Goal: Information Seeking & Learning: Compare options

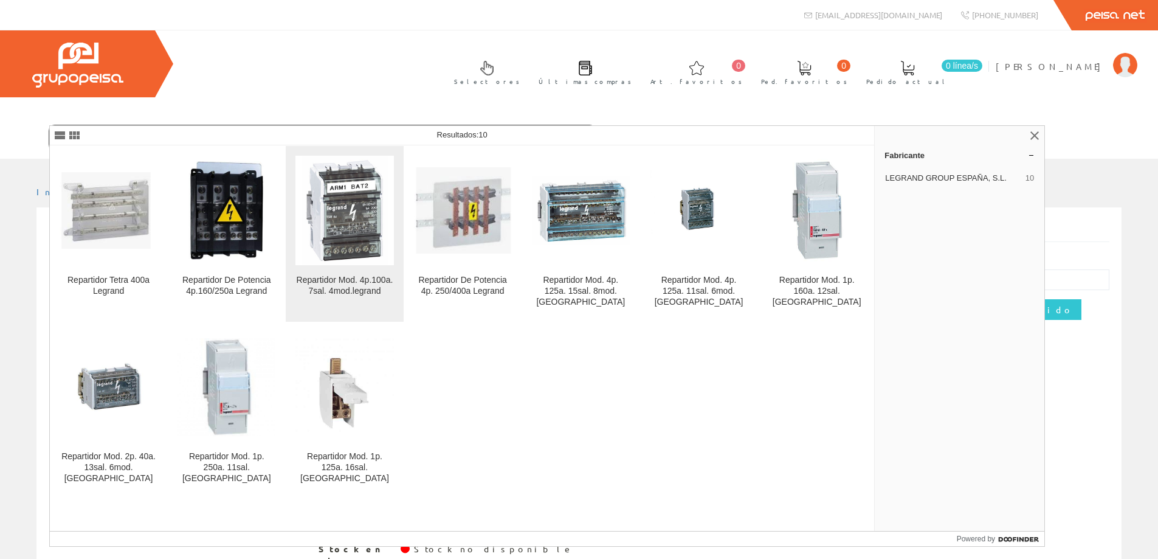
scroll to position [24, 0]
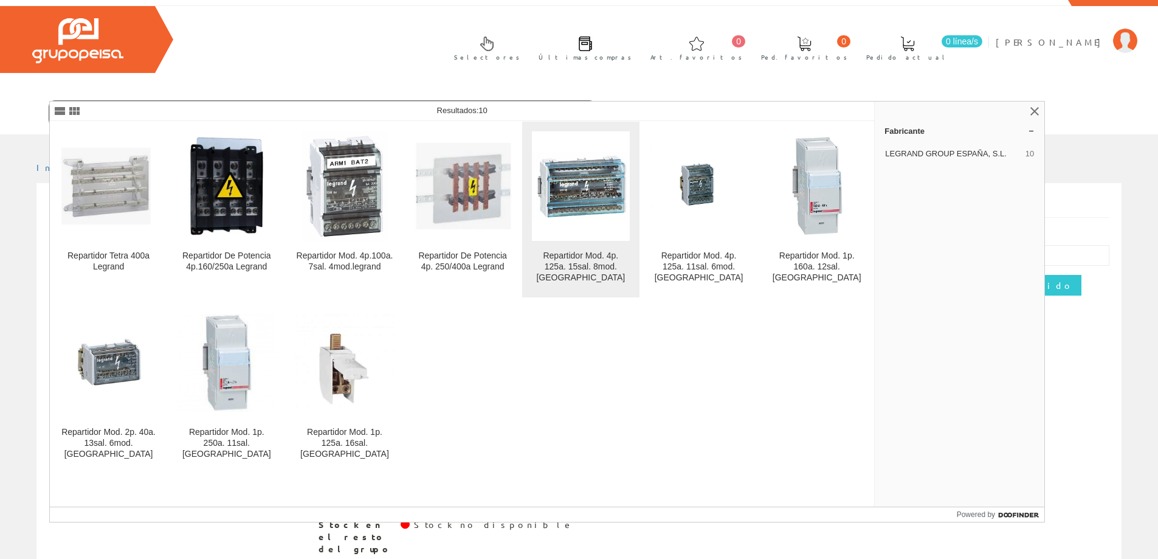
click at [582, 271] on div "Repartidor Mod. 4p. 125a. 15sal. 8mod. Legrand" at bounding box center [581, 266] width 98 height 33
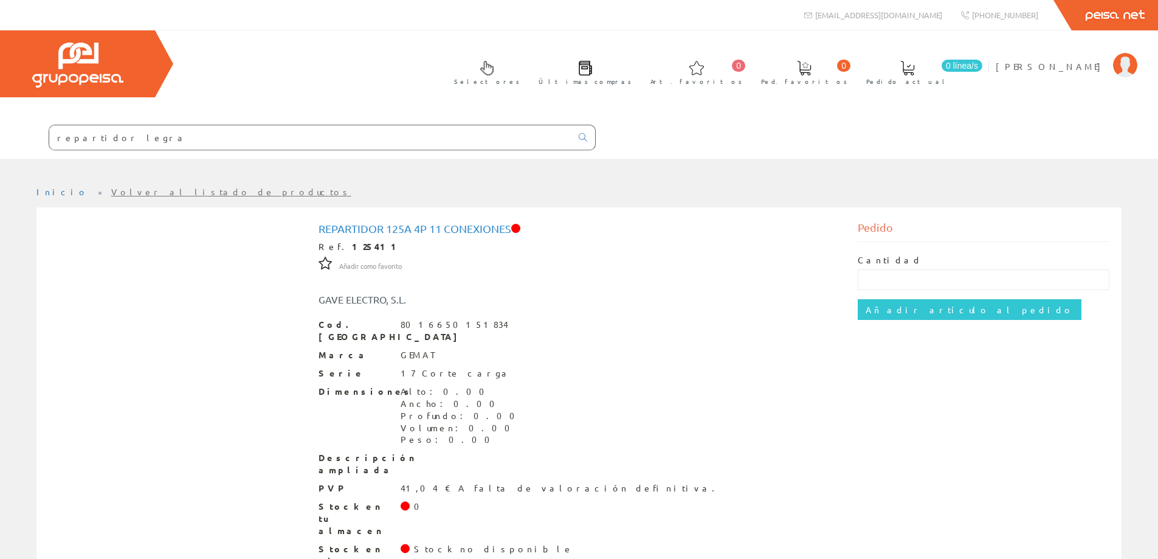
scroll to position [24, 0]
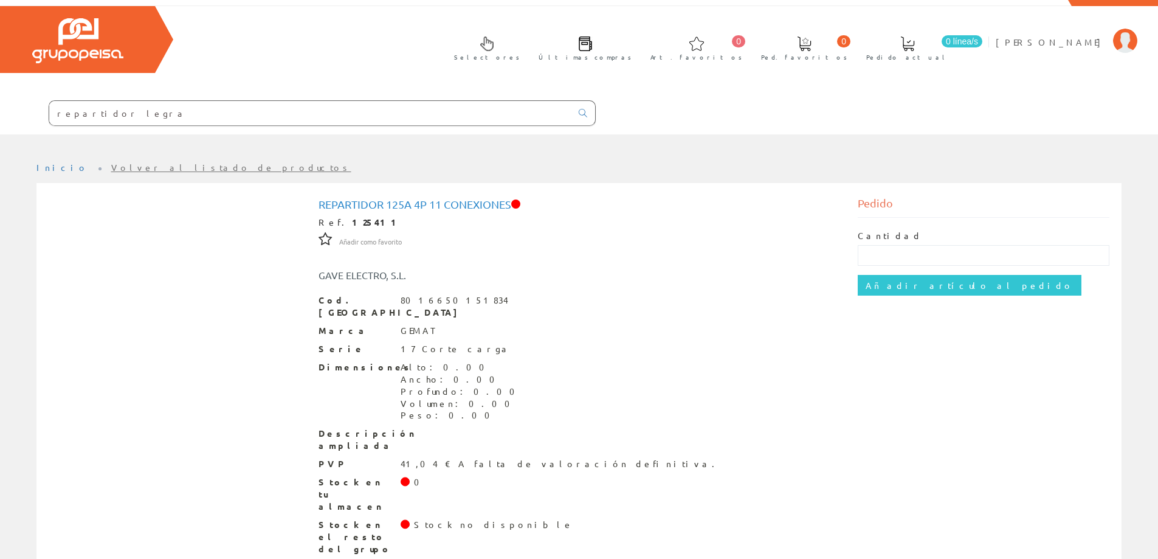
click at [115, 112] on input "repartidor legra" at bounding box center [310, 113] width 522 height 24
click at [132, 109] on input "repartidor legra" at bounding box center [310, 113] width 522 height 24
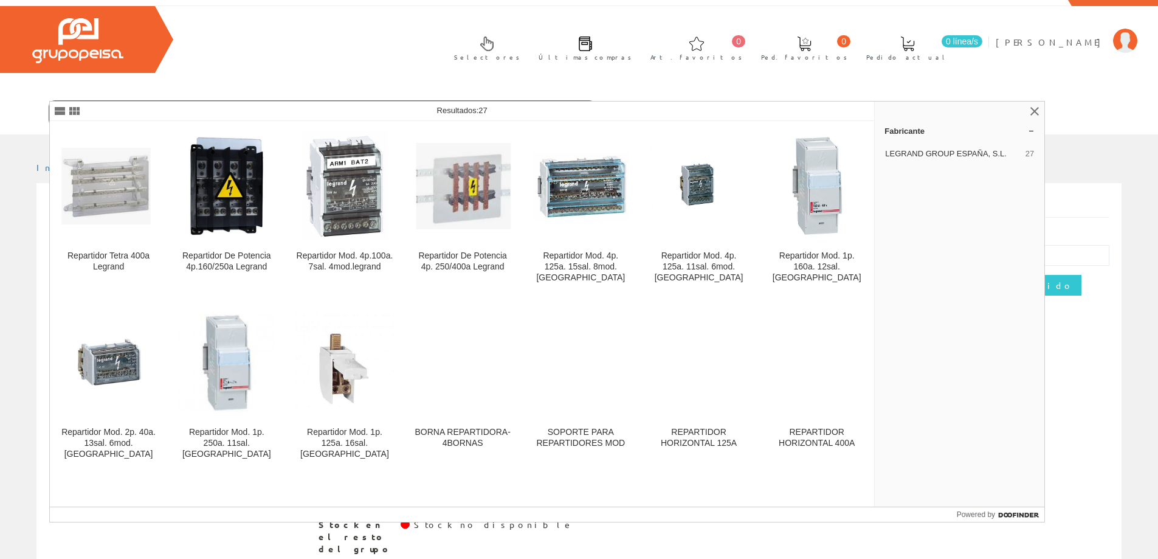
type input "repartidor legrand"
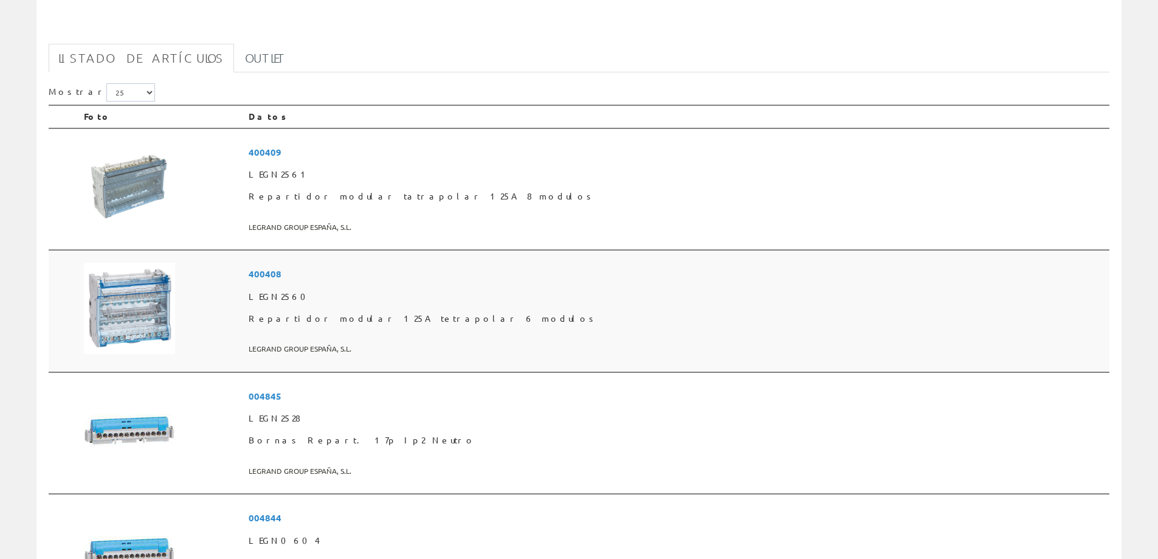
scroll to position [202, 0]
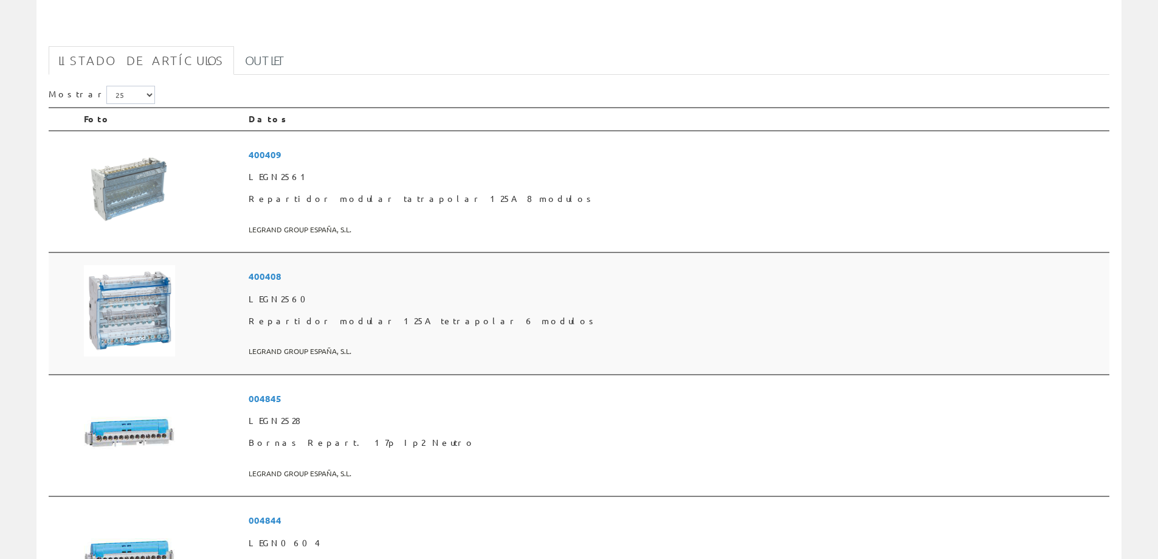
click at [395, 277] on span "400408" at bounding box center [677, 276] width 856 height 22
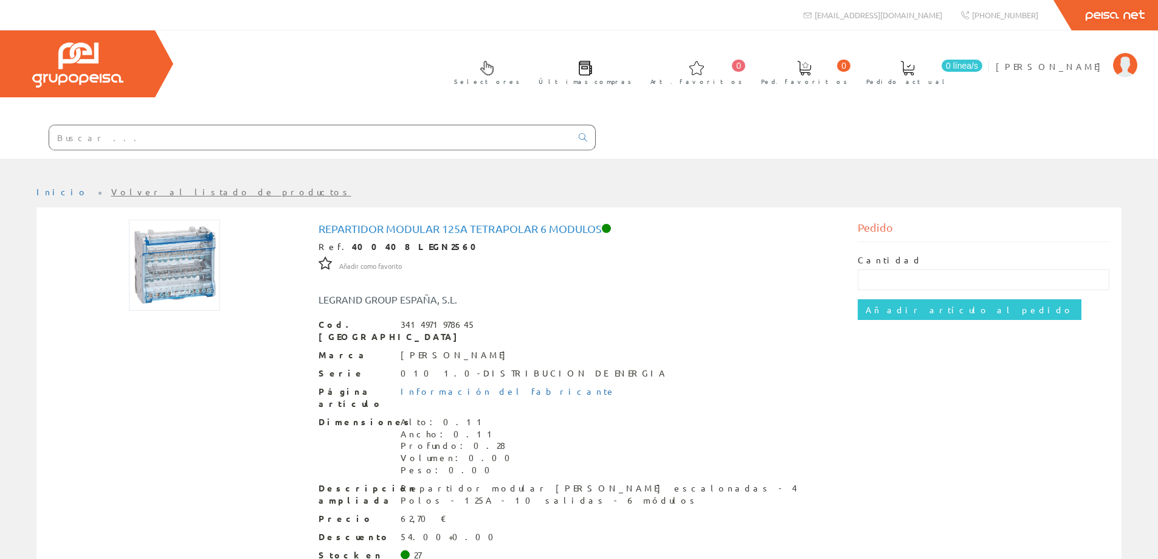
click at [166, 264] on img at bounding box center [174, 264] width 91 height 91
click at [179, 252] on img at bounding box center [174, 264] width 91 height 91
drag, startPoint x: 631, startPoint y: 462, endPoint x: 740, endPoint y: 458, distance: 108.9
click at [740, 482] on div "Descripción ampliada Repartidor modular de barras escalonadas - 4 Polos - 125A …" at bounding box center [578, 494] width 521 height 24
click at [735, 456] on div "Cod. Barras 3414971978645 Marca LEGRAND Serie 010 1.0-DISTRIBUCION DE ENERGIA P…" at bounding box center [578, 473] width 521 height 310
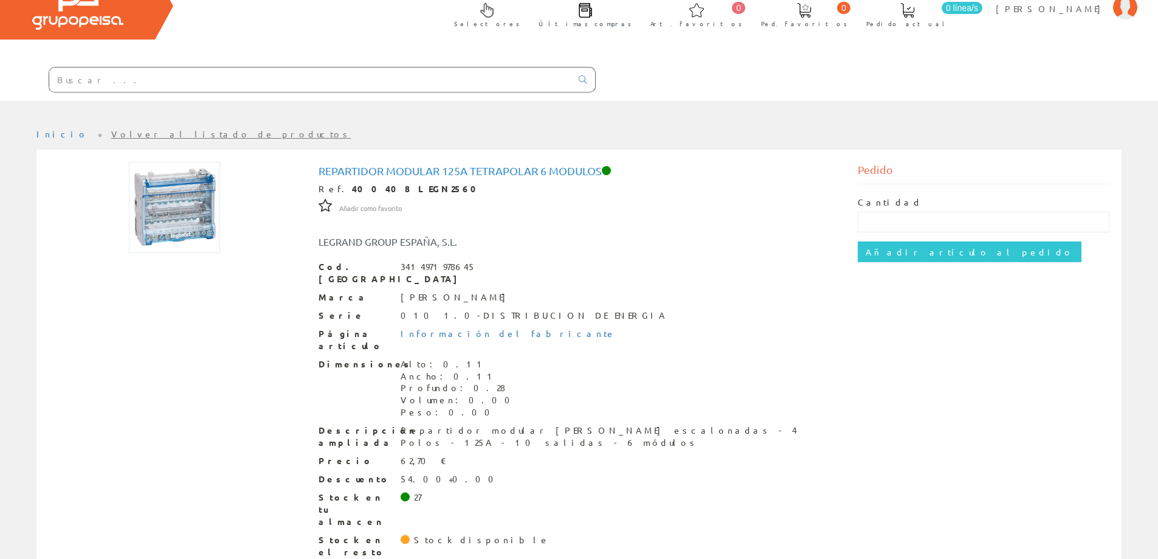
scroll to position [61, 0]
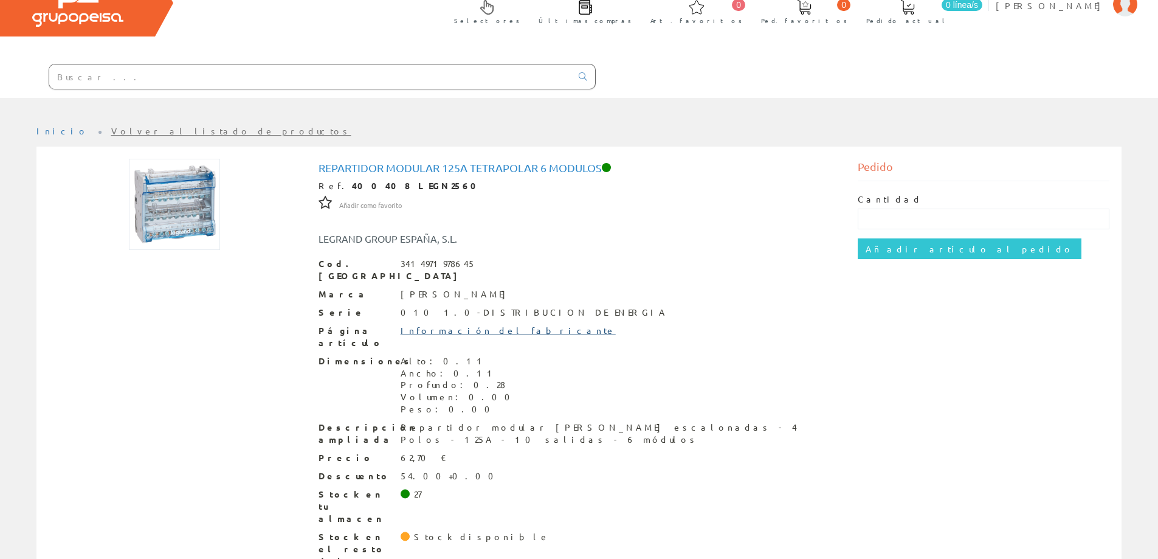
click at [431, 325] on link "Información del fabricante" at bounding box center [508, 330] width 215 height 11
click at [362, 185] on strong "400408 LEGN2560" at bounding box center [418, 185] width 132 height 11
drag, startPoint x: 363, startPoint y: 185, endPoint x: 337, endPoint y: 184, distance: 26.7
click at [352, 184] on strong "400408 LEGN2560" at bounding box center [418, 185] width 132 height 11
copy strong "400408"
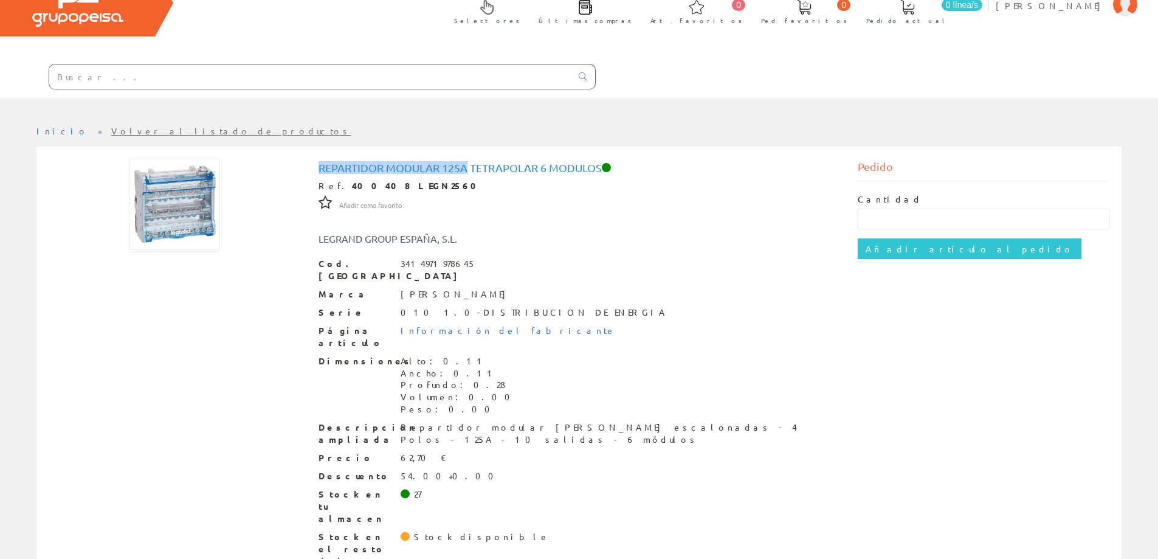
drag, startPoint x: 466, startPoint y: 165, endPoint x: 319, endPoint y: 169, distance: 147.1
click at [319, 169] on h1 "Repartidor modular 125A tetrapolar 6 modulos" at bounding box center [578, 168] width 521 height 12
copy h1 "Repartidor modular 125A"
click at [137, 84] on input "text" at bounding box center [310, 76] width 522 height 24
paste input "Repartidor modular 125A"
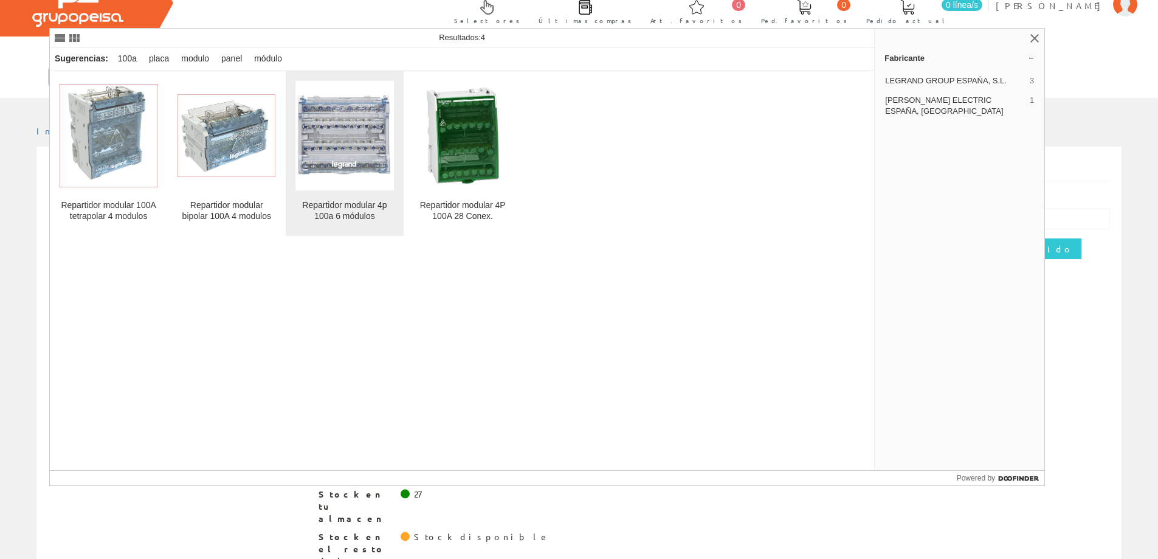
type input "Repartidor modular 100A"
click at [353, 139] on img at bounding box center [344, 135] width 98 height 98
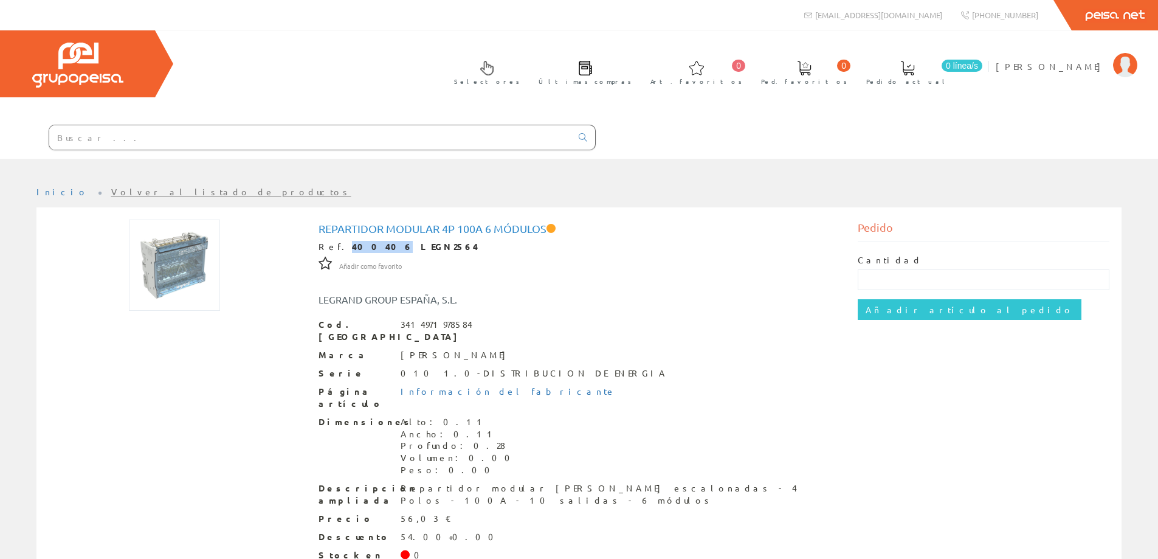
drag, startPoint x: 363, startPoint y: 248, endPoint x: 337, endPoint y: 248, distance: 26.1
click at [352, 248] on strong "400406 LEGN2564" at bounding box center [415, 246] width 126 height 11
copy strong "400406"
click at [604, 428] on div "Dimensiones Alto: 0.11 Ancho: 0.11 Profundo: 0.28 Volumen: 0.00 Peso: 0.00" at bounding box center [578, 446] width 521 height 61
click at [128, 134] on input "text" at bounding box center [310, 137] width 522 height 24
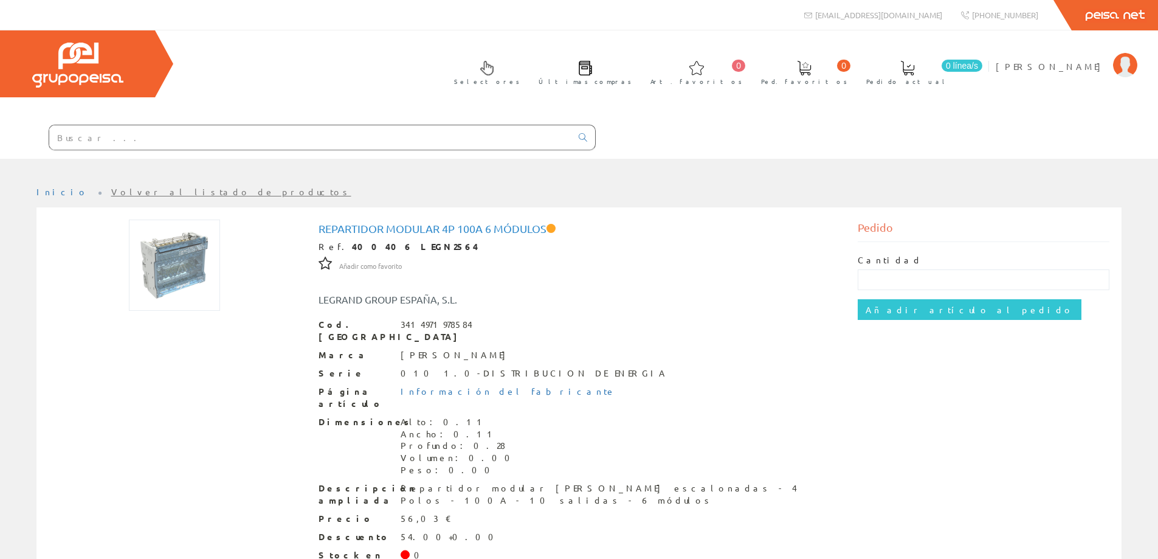
paste input "400406"
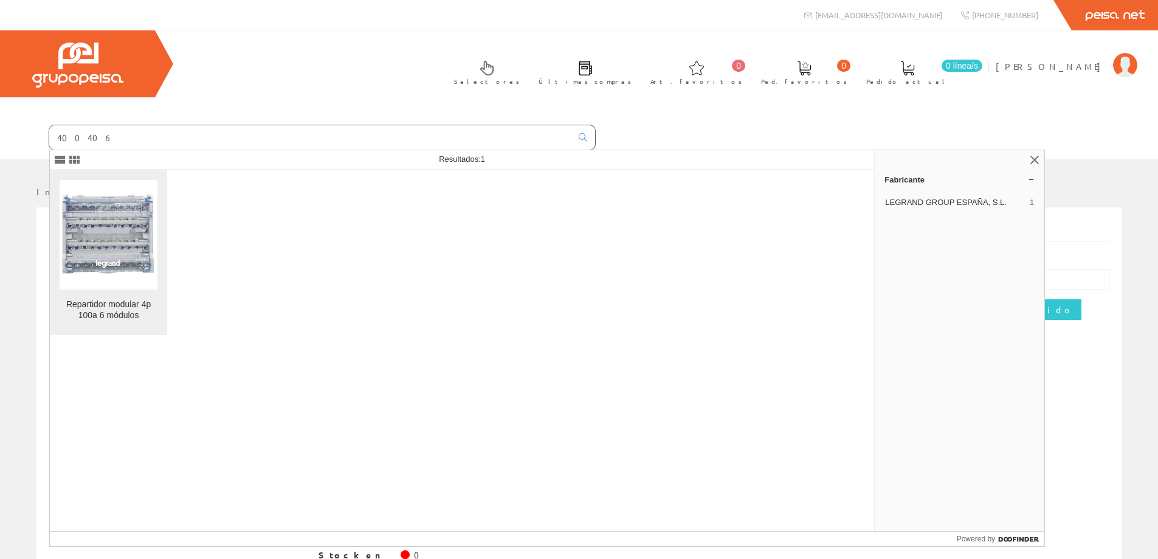
type input "400406"
click at [104, 200] on img at bounding box center [109, 234] width 98 height 98
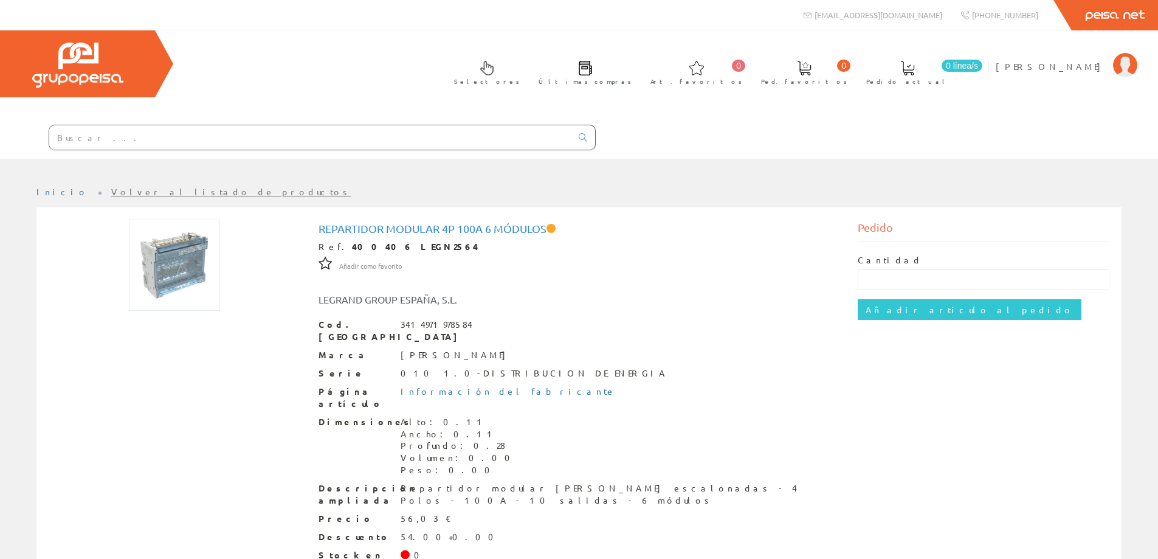
scroll to position [61, 0]
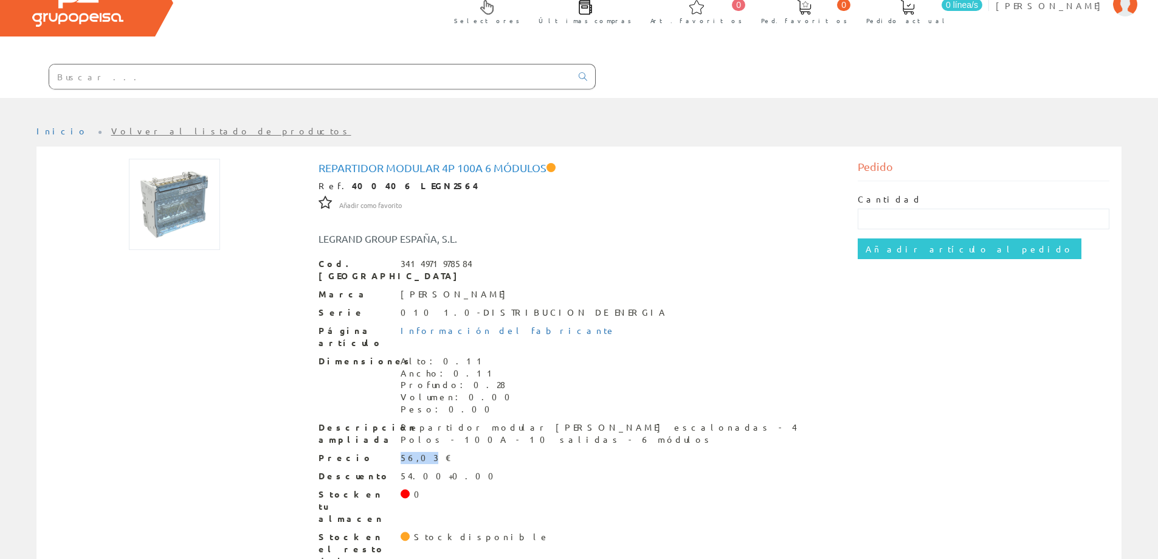
drag, startPoint x: 399, startPoint y: 434, endPoint x: 421, endPoint y: 434, distance: 21.3
click at [421, 452] on div "Precio 56,03 €" at bounding box center [578, 458] width 521 height 12
copy div "56,03"
drag, startPoint x: 176, startPoint y: 74, endPoint x: -5, endPoint y: 82, distance: 181.3
click at [0, 82] on html "info@peisa.com Peisa Net 0 0" at bounding box center [579, 218] width 1158 height 559
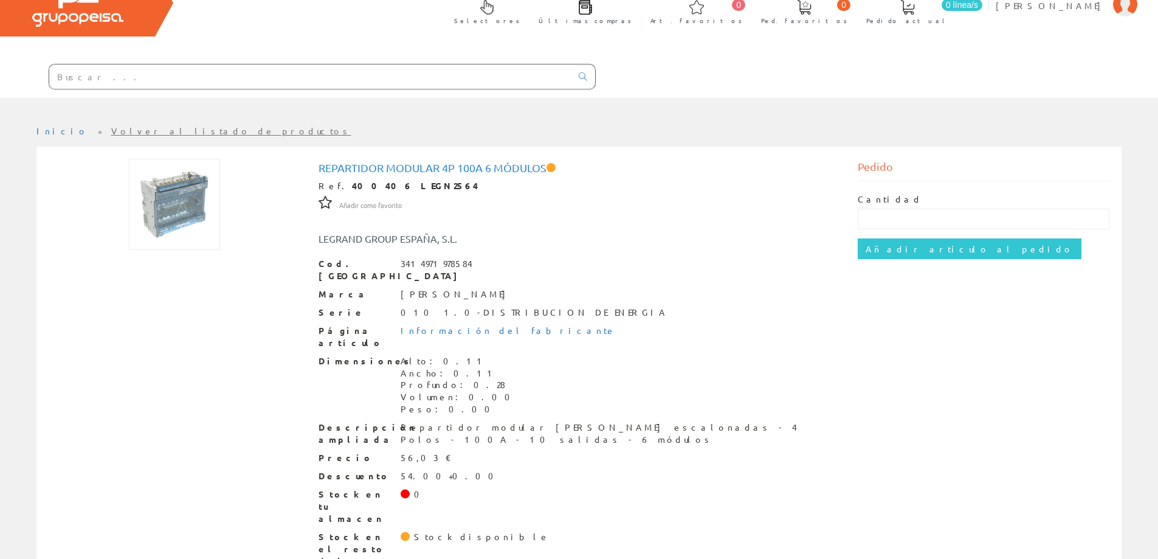
paste input "400408"
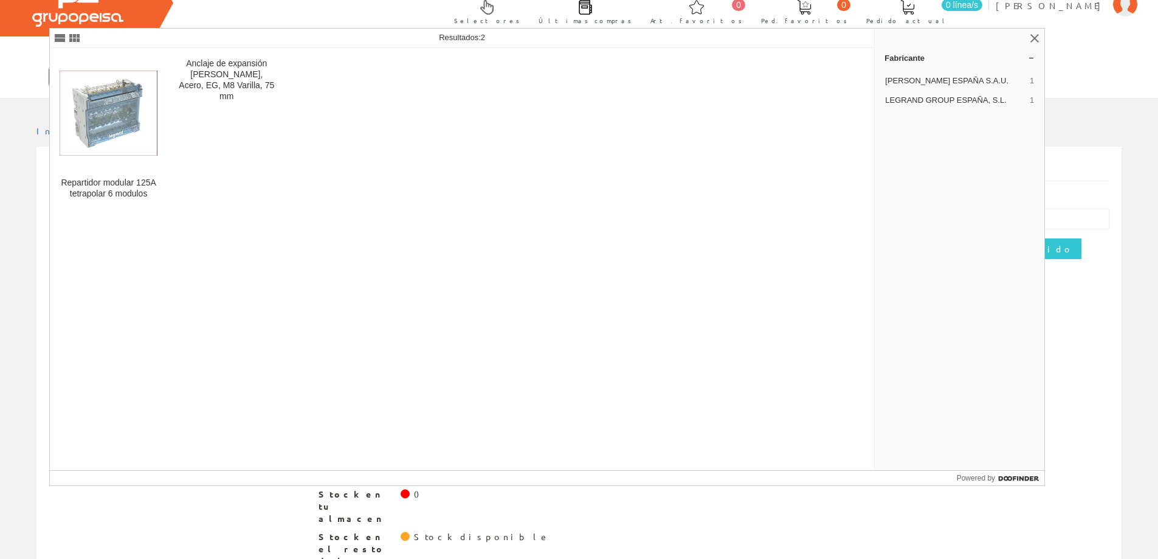
type input "400408"
click at [123, 176] on link "Repartidor modular 125A tetrapolar 6 modulos" at bounding box center [108, 131] width 117 height 165
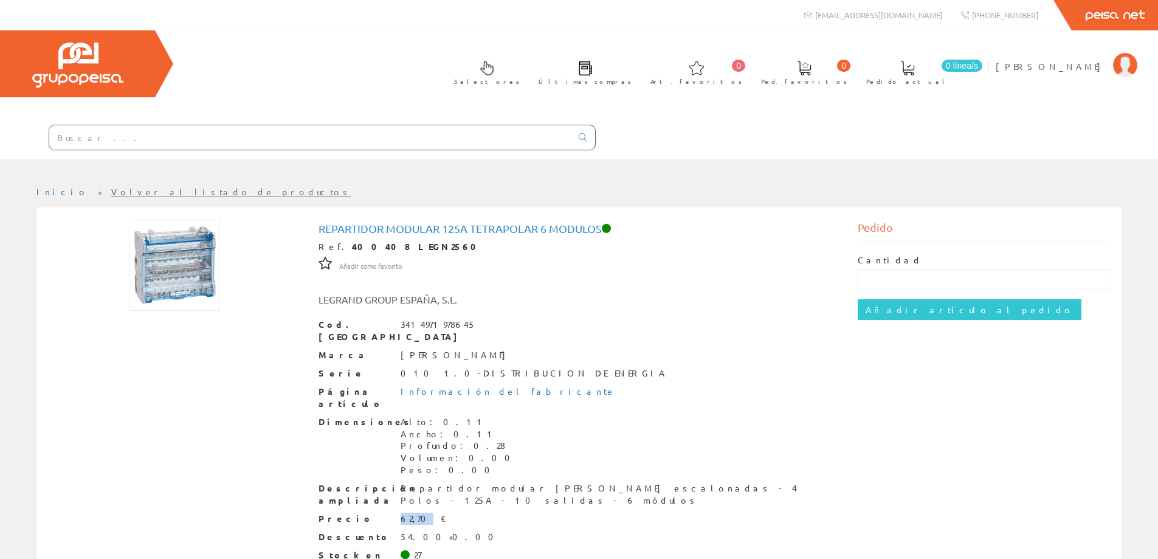
drag, startPoint x: 400, startPoint y: 493, endPoint x: 419, endPoint y: 492, distance: 19.5
click at [419, 512] on div "62,70 €" at bounding box center [424, 518] width 46 height 12
copy div "62,70"
click at [115, 134] on input "text" at bounding box center [310, 137] width 522 height 24
paste input "400401"
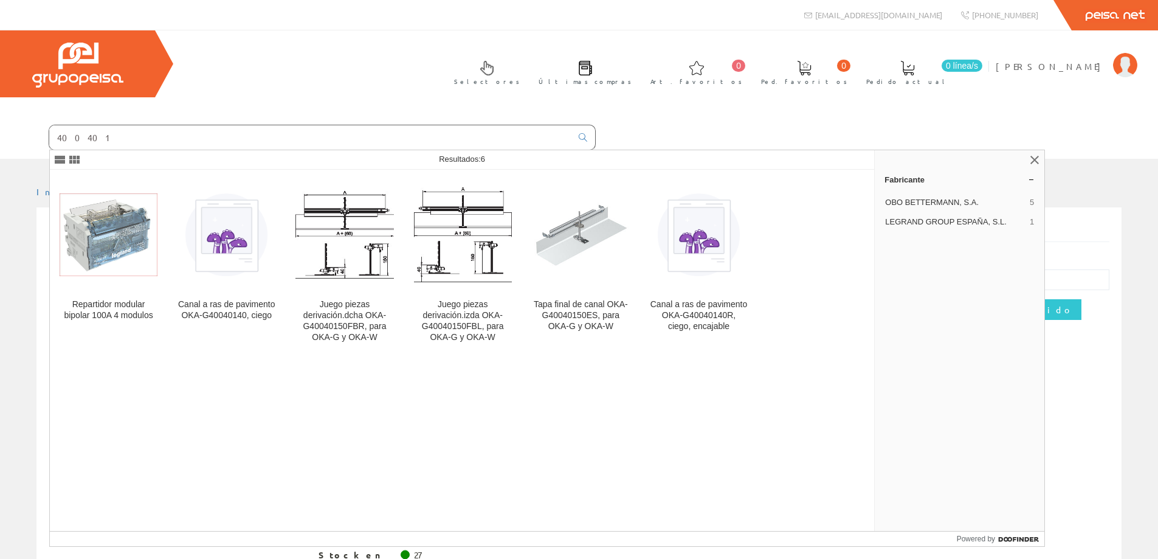
type input "400401"
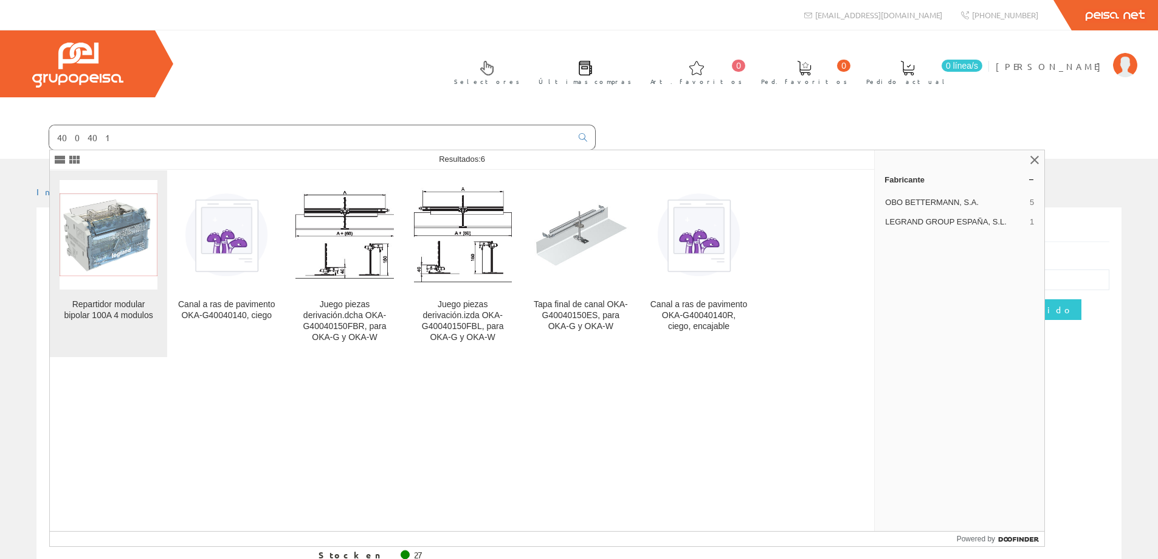
click at [106, 301] on div "Repartidor modular bipolar 100A 4 modulos" at bounding box center [109, 310] width 98 height 22
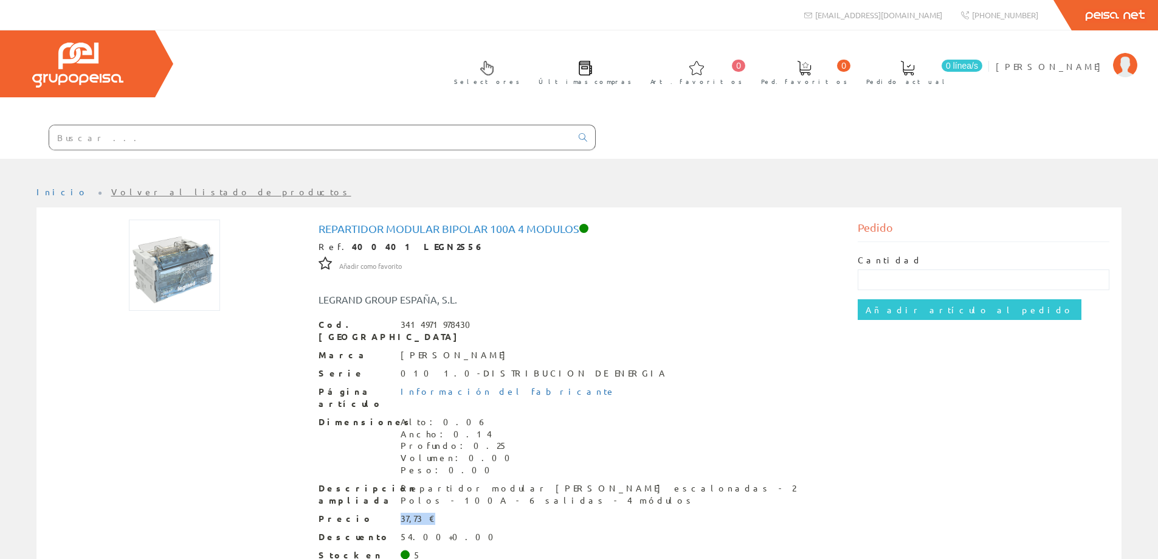
drag, startPoint x: 399, startPoint y: 489, endPoint x: 426, endPoint y: 495, distance: 27.4
click at [426, 512] on div "Precio 37,73 €" at bounding box center [578, 518] width 521 height 12
copy div "37,73 €"
click at [105, 146] on input "text" at bounding box center [310, 137] width 522 height 24
paste input "400400"
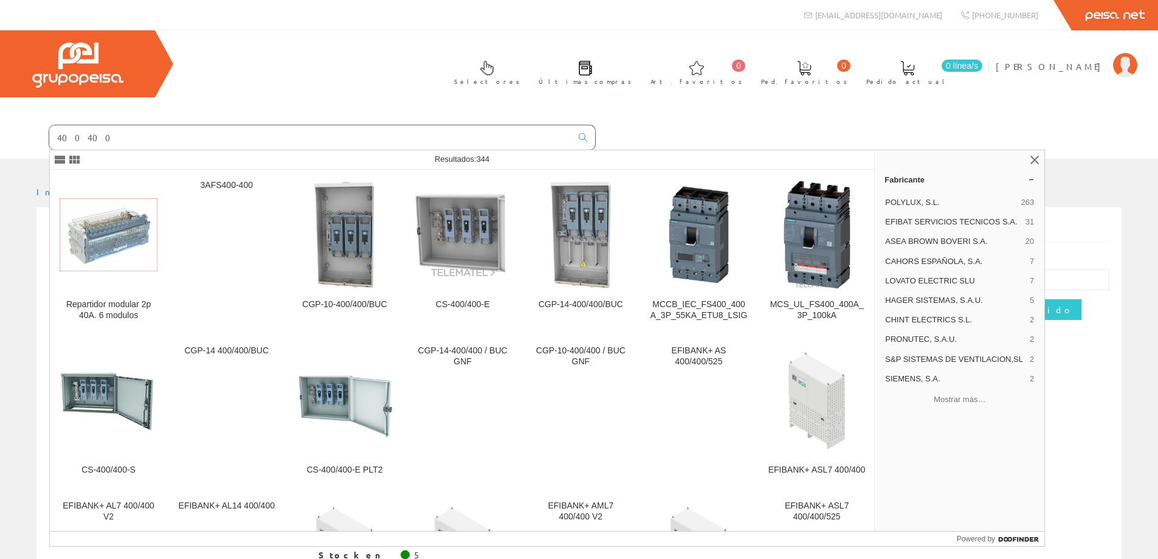
type input "400400"
click at [111, 257] on img at bounding box center [109, 234] width 98 height 73
click at [116, 306] on div "Repartidor modular 2p 40A. 6 modulos" at bounding box center [109, 310] width 98 height 22
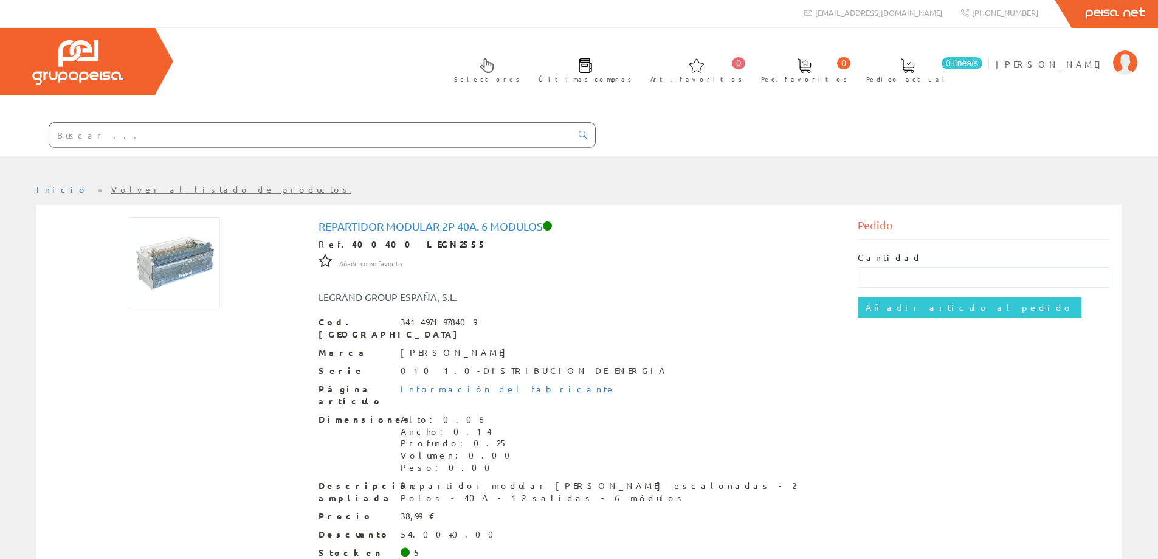
scroll to position [61, 0]
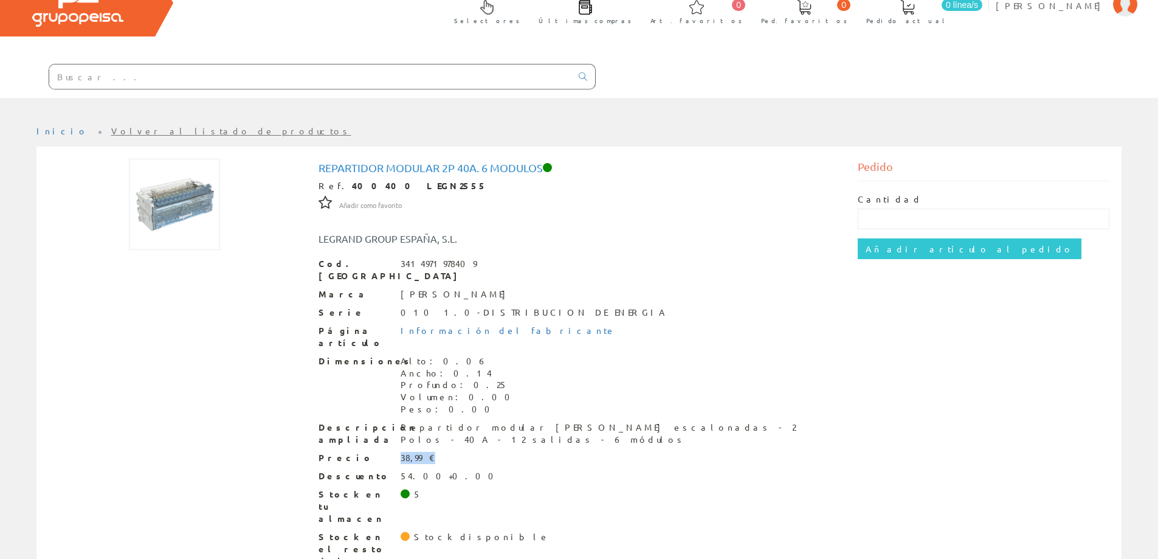
drag, startPoint x: 399, startPoint y: 432, endPoint x: 430, endPoint y: 437, distance: 31.4
click at [430, 452] on div "Precio 38,99 €" at bounding box center [578, 458] width 521 height 12
copy div "38,99 €"
